Goal: Navigation & Orientation: Find specific page/section

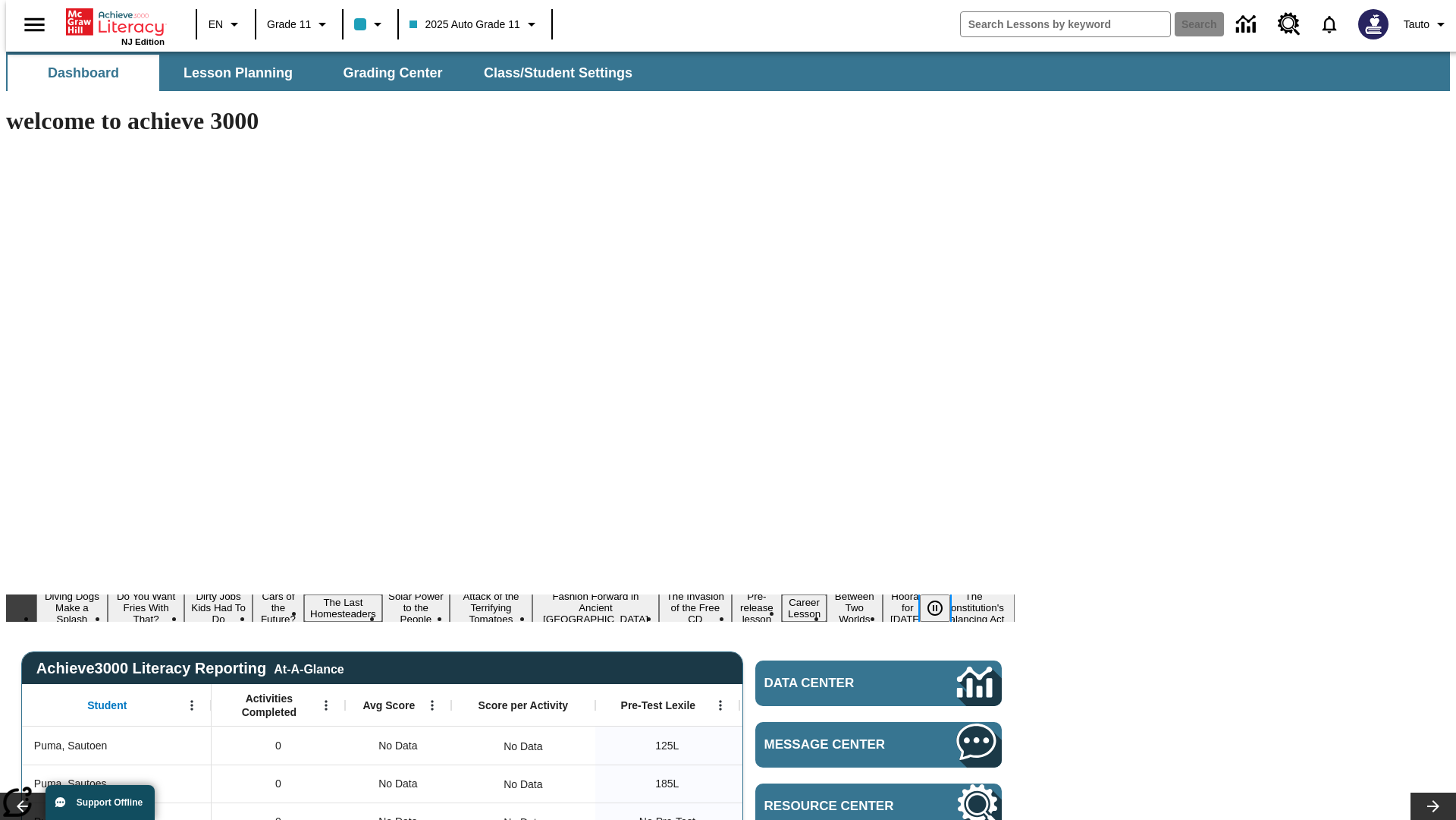
click at [941, 599] on icon "Pause" at bounding box center [935, 607] width 18 height 18
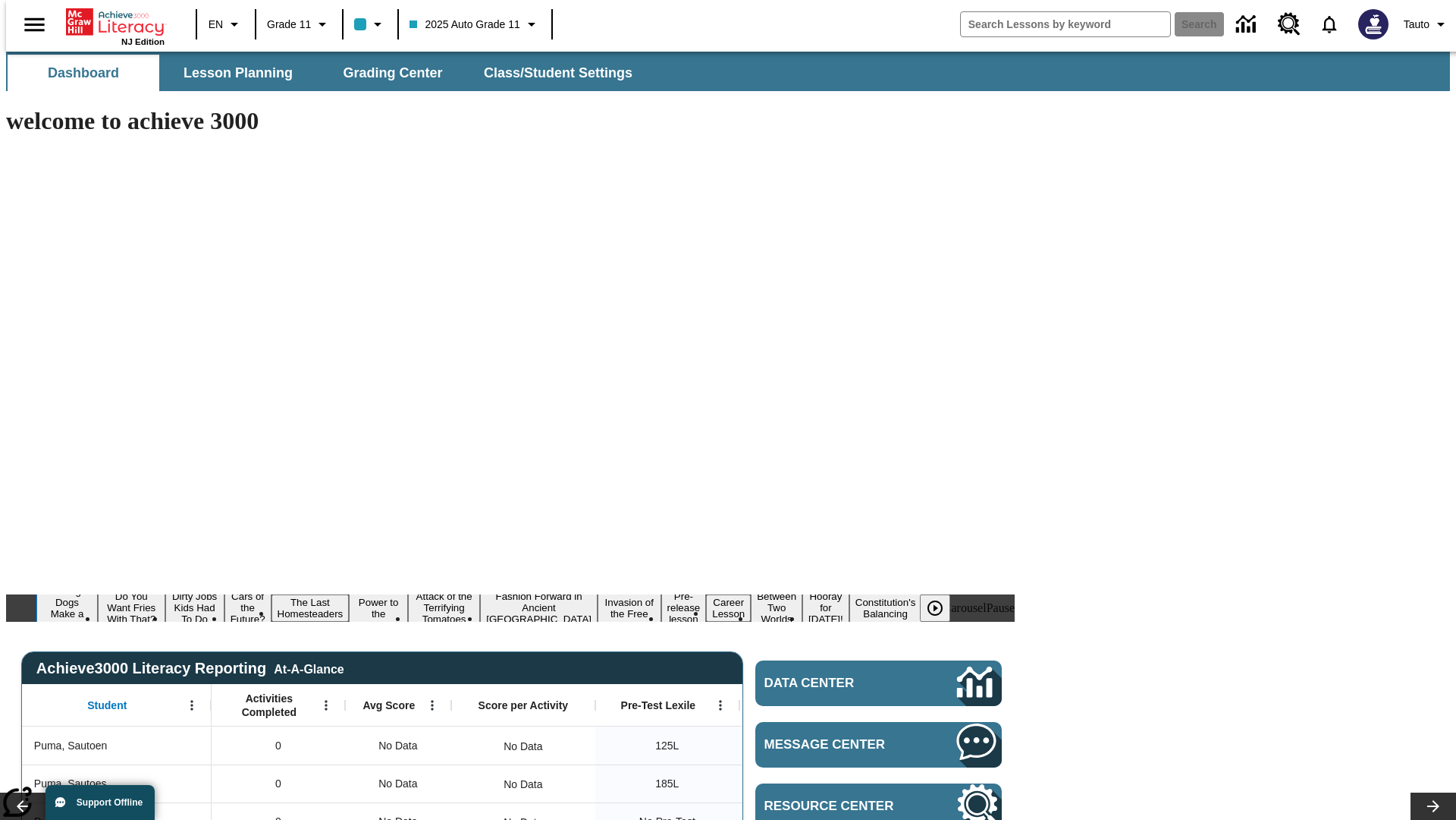
click at [98, 583] on button "Diving Dogs Make a Splash" at bounding box center [67, 607] width 61 height 49
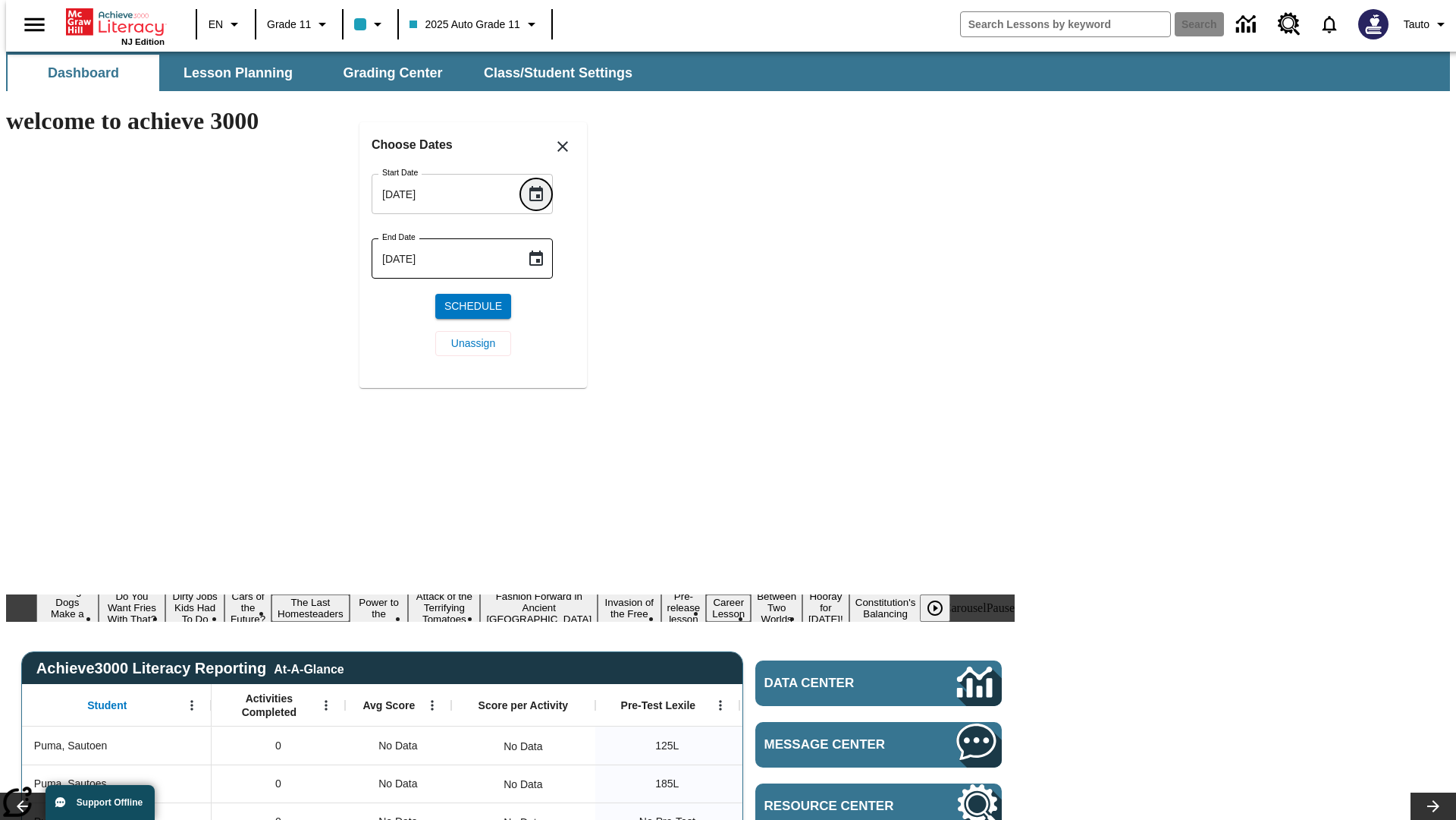
click at [541, 193] on icon "Choose date, selected date is Oct 15, 2025" at bounding box center [536, 194] width 14 height 16
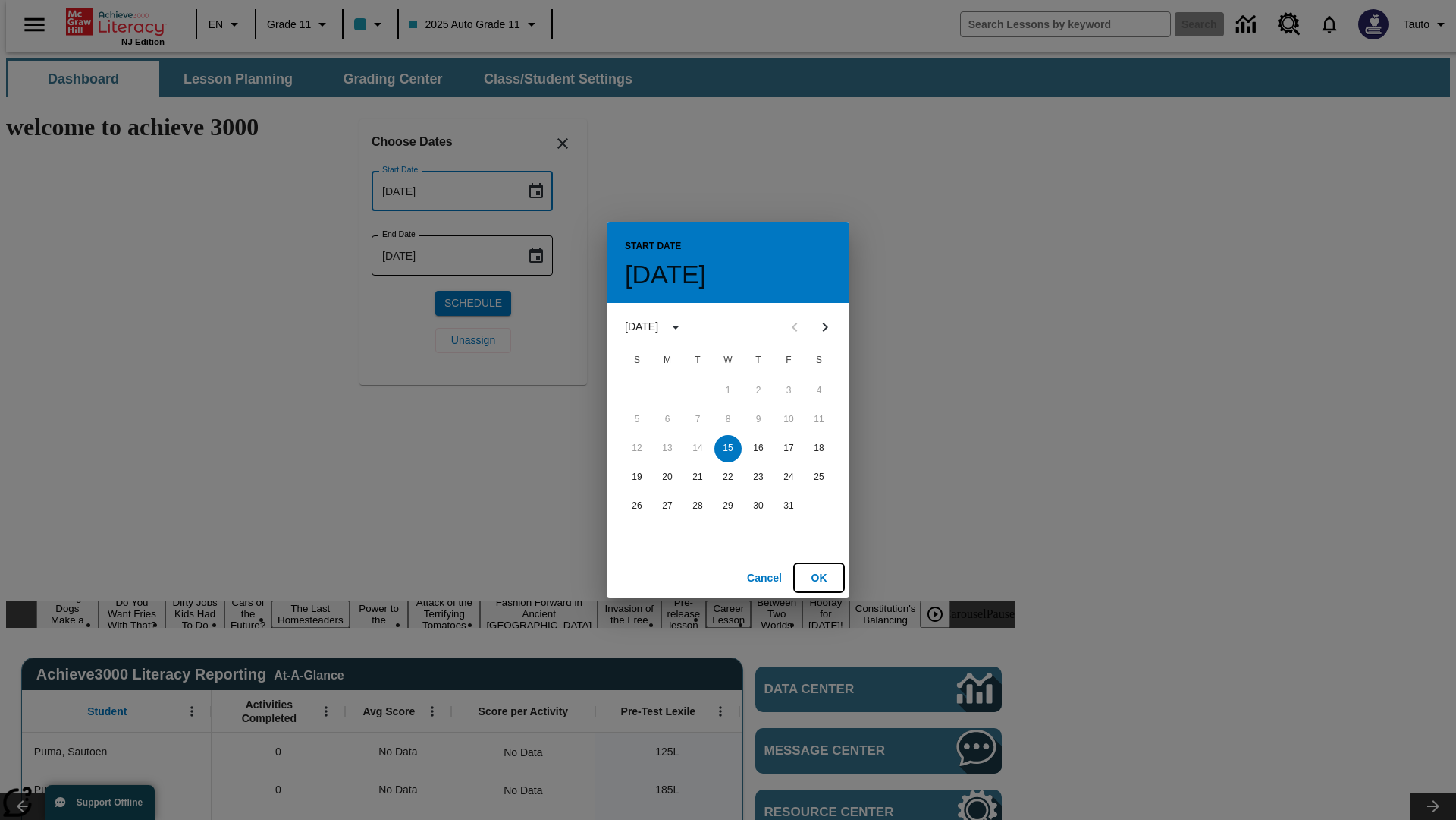
click at [820, 576] on button "OK" at bounding box center [820, 577] width 49 height 28
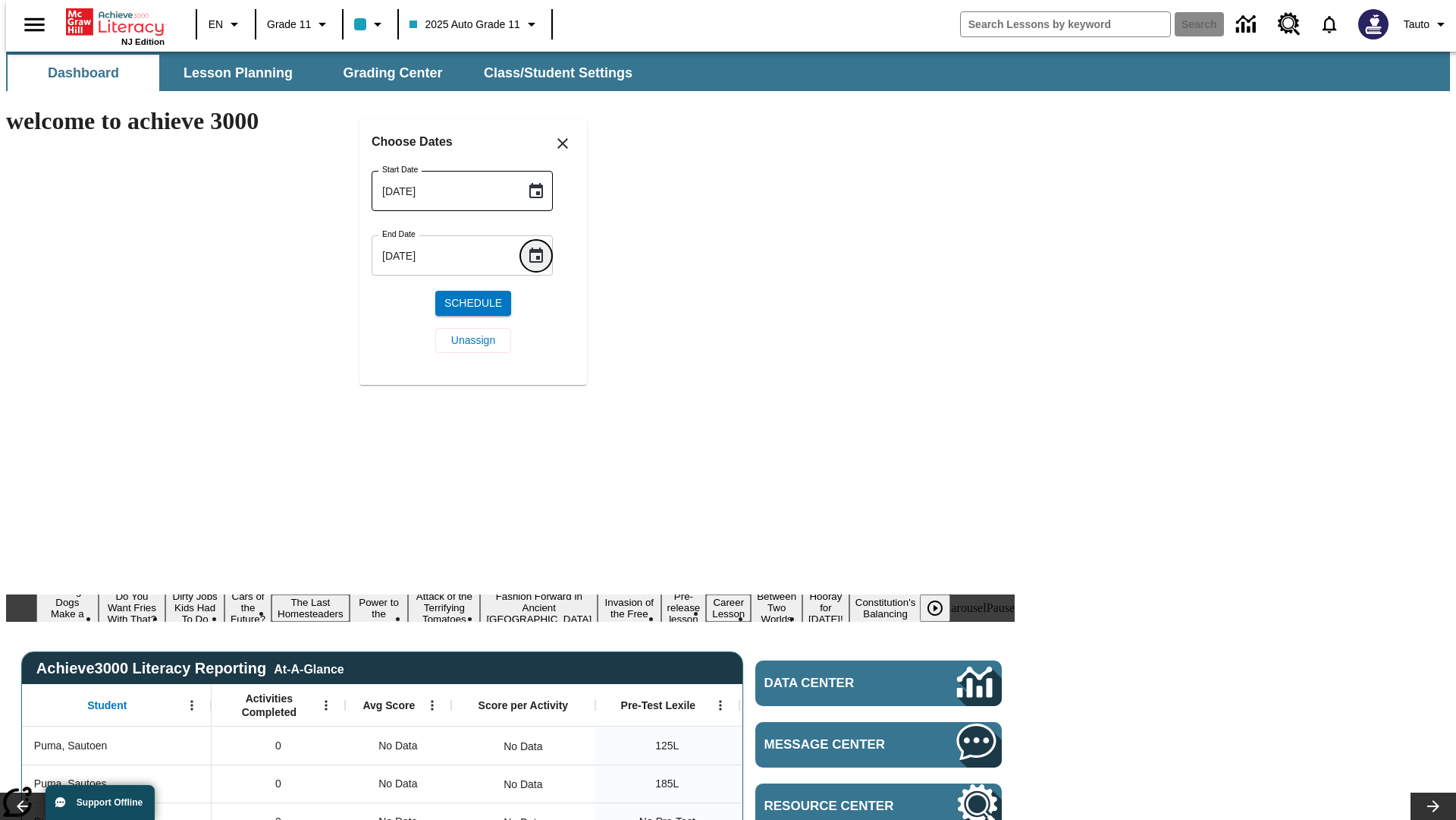
click at [541, 255] on icon "Choose date, selected date is Oct 15, 2025" at bounding box center [536, 255] width 14 height 16
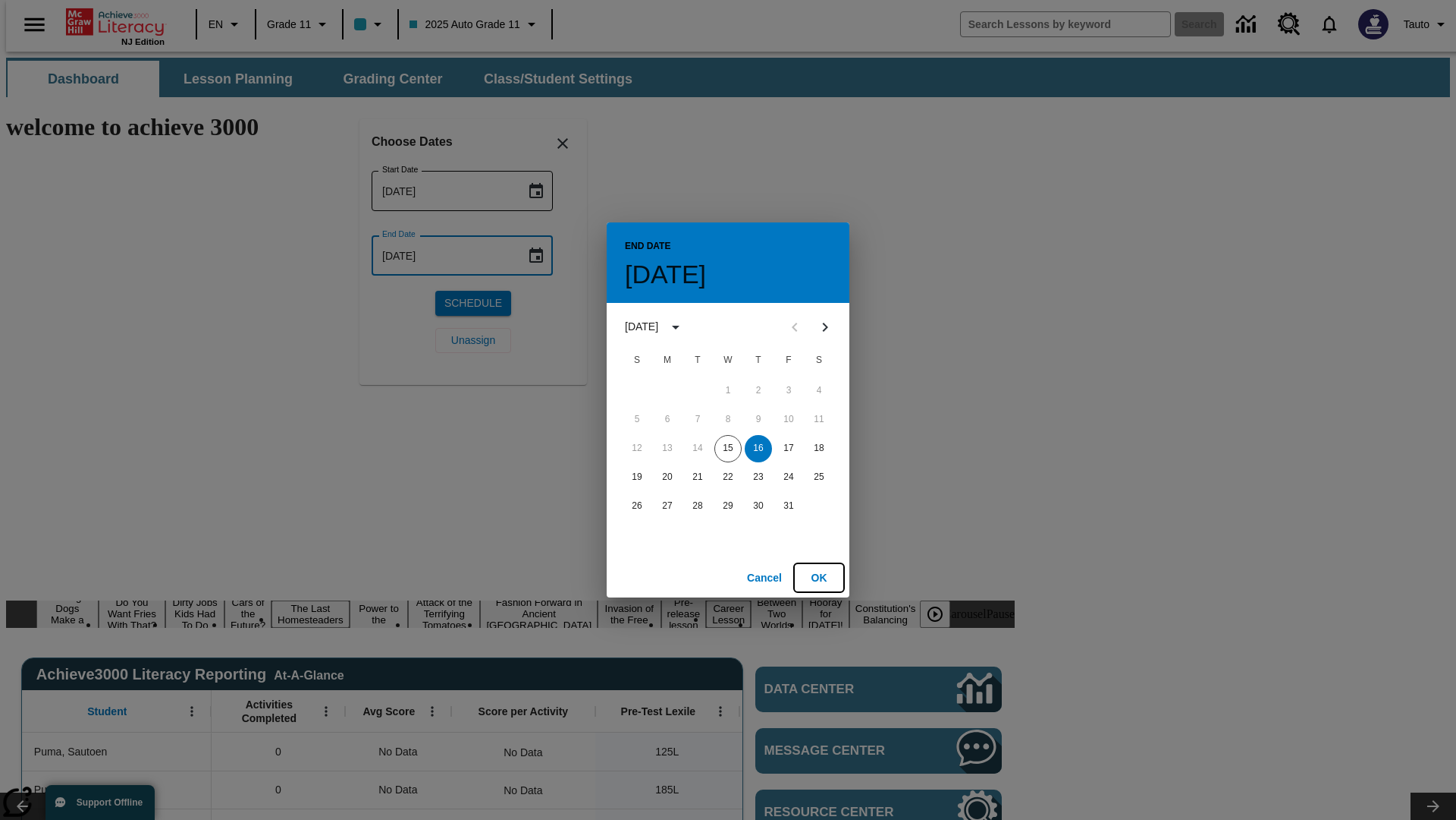
click at [820, 576] on button "OK" at bounding box center [820, 577] width 49 height 28
